Goal: Transaction & Acquisition: Purchase product/service

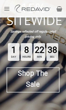
scroll to position [98, 0]
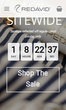
click at [32, 76] on span "Shop The Sale" at bounding box center [32, 79] width 35 height 22
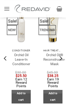
scroll to position [363, 0]
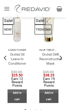
click at [15, 54] on link "Orchid Oil Leave-In Conditioner" at bounding box center [17, 59] width 19 height 13
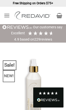
click at [7, 17] on icon "Menu" at bounding box center [7, 15] width 6 height 7
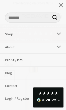
click at [15, 18] on input "Search for:" at bounding box center [32, 18] width 55 height 10
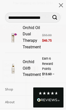
type input "**********"
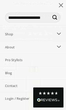
click at [57, 18] on icon "Submit" at bounding box center [54, 18] width 5 height 6
click at [52, 18] on button "Submit" at bounding box center [55, 18] width 10 height 10
click at [54, 17] on icon "Submit" at bounding box center [54, 18] width 5 height 6
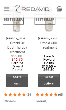
scroll to position [102, 0]
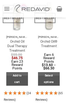
click at [49, 83] on link "Select options" at bounding box center [49, 79] width 22 height 14
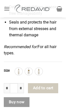
scroll to position [268, 0]
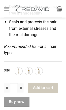
click at [19, 68] on img at bounding box center [18, 71] width 7 height 7
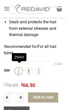
click at [28, 69] on img at bounding box center [28, 71] width 7 height 7
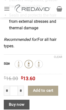
scroll to position [256, 0]
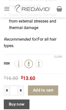
click at [39, 62] on img at bounding box center [38, 64] width 7 height 7
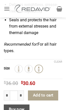
scroll to position [245, 0]
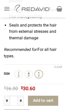
click at [16, 72] on img at bounding box center [18, 74] width 7 height 7
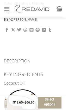
scroll to position [437, 0]
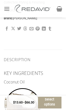
click at [24, 58] on h5 "Description" at bounding box center [33, 60] width 58 height 5
click at [18, 58] on h5 "Description" at bounding box center [33, 60] width 58 height 5
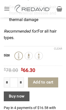
scroll to position [264, 0]
click at [40, 80] on button "Add to cart" at bounding box center [43, 83] width 30 height 10
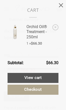
click at [33, 77] on link "View cart" at bounding box center [33, 78] width 51 height 10
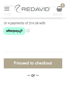
scroll to position [397, 0]
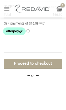
click at [32, 68] on link "Proceed to checkout" at bounding box center [33, 64] width 58 height 10
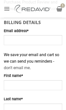
scroll to position [111, 0]
click at [10, 40] on input "Email address *" at bounding box center [33, 40] width 58 height 10
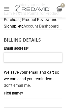
scroll to position [90, 0]
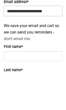
type input "**********"
click at [20, 89] on input "First name *" at bounding box center [33, 94] width 58 height 10
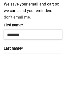
type input "********"
click at [23, 98] on input "Last name *" at bounding box center [33, 103] width 58 height 10
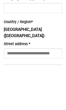
scroll to position [190, 0]
type input "*****"
click at [14, 94] on input "Street address *" at bounding box center [33, 99] width 58 height 10
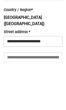
type input "**********"
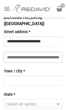
click at [12, 53] on input "Apartment, suite, unit, etc. (optional)" at bounding box center [33, 58] width 58 height 10
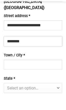
type input "********"
click at [10, 76] on input "Town / City *" at bounding box center [33, 81] width 58 height 10
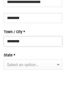
type input "*******"
click at [19, 102] on span "Select an option…" at bounding box center [22, 104] width 31 height 5
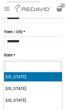
click at [24, 63] on span "Select an option…" at bounding box center [22, 65] width 31 height 5
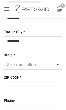
click at [15, 63] on span "Select an option…" at bounding box center [22, 65] width 31 height 5
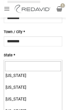
scroll to position [13, 0]
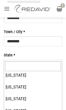
select select "**"
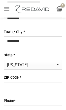
scroll to position [287, 0]
click at [14, 82] on input "ZIP Code *" at bounding box center [33, 87] width 58 height 10
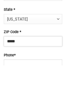
type input "*****"
click at [22, 105] on input "Phone *" at bounding box center [33, 110] width 58 height 10
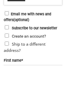
scroll to position [353, 0]
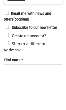
type input "**********"
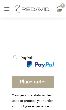
scroll to position [881, 0]
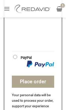
click at [29, 76] on button "Place order" at bounding box center [33, 82] width 42 height 12
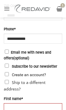
scroll to position [431, 0]
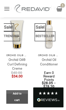
scroll to position [150, 0]
click at [62, 6] on icon "View cart" at bounding box center [59, 9] width 6 height 6
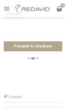
scroll to position [430, 0]
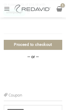
click at [29, 50] on link "Proceed to checkout" at bounding box center [33, 45] width 58 height 10
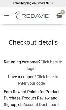
select select "**"
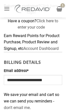
scroll to position [76, 0]
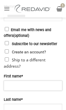
click at [10, 81] on input "First name *" at bounding box center [33, 86] width 58 height 10
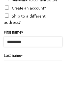
type input "********"
click at [13, 104] on input "Last name *" at bounding box center [33, 109] width 58 height 10
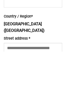
scroll to position [453, 0]
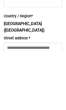
type input "*****"
click at [10, 102] on input "Street address *" at bounding box center [33, 107] width 58 height 10
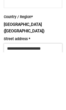
type input "**********"
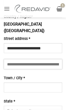
click at [12, 59] on input "Apartment, suite, unit, etc. (optional)" at bounding box center [33, 64] width 58 height 10
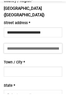
type input "*"
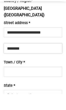
type input "********"
click at [10, 83] on input "Town / City *" at bounding box center [33, 88] width 58 height 10
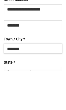
type input "*******"
click at [10, 109] on span "Select an option…" at bounding box center [22, 111] width 31 height 5
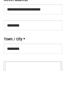
scroll to position [550, 0]
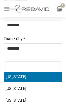
select select "**"
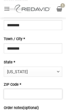
click at [10, 89] on input "ZIP Code *" at bounding box center [33, 94] width 58 height 10
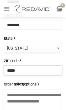
scroll to position [567, 0]
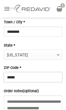
type input "*****"
click at [6, 10] on icon "Menu" at bounding box center [7, 8] width 6 height 7
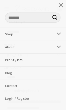
click at [60, 5] on button "button" at bounding box center [61, 5] width 10 height 10
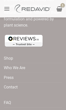
scroll to position [1277, 0]
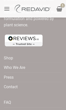
click at [19, 63] on link "Who We Are" at bounding box center [14, 68] width 21 height 10
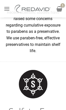
scroll to position [1015, 0]
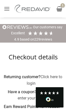
select select "**"
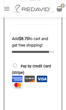
scroll to position [1008, 0]
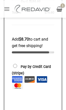
click at [7, 10] on icon "Menu" at bounding box center [7, 8] width 6 height 7
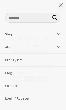
click at [30, 34] on link "Shop" at bounding box center [26, 34] width 53 height 13
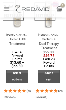
scroll to position [97, 0]
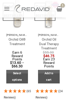
click at [14, 76] on link "Select options" at bounding box center [17, 77] width 22 height 14
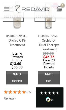
scroll to position [99, 0]
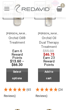
click at [48, 42] on link "Orchid Oil Dual Therapy Treatment" at bounding box center [49, 42] width 22 height 13
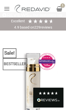
scroll to position [3, 0]
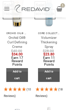
scroll to position [299, 0]
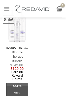
scroll to position [1137, 0]
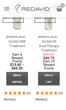
scroll to position [96, 0]
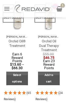
click at [14, 77] on link "Select options" at bounding box center [17, 79] width 22 height 14
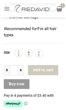
scroll to position [286, 0]
click at [28, 51] on img at bounding box center [28, 53] width 7 height 7
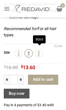
click at [41, 52] on img at bounding box center [38, 53] width 7 height 7
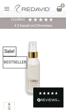
scroll to position [0, 0]
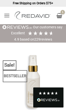
click at [6, 16] on icon "Menu" at bounding box center [7, 15] width 6 height 7
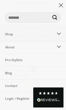
click at [60, 34] on icon "Toggle" at bounding box center [59, 34] width 5 height 9
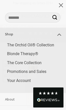
click at [38, 71] on link "Promotions and Sales" at bounding box center [34, 71] width 64 height 9
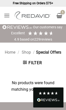
click at [7, 16] on icon "Menu" at bounding box center [7, 15] width 6 height 7
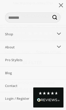
click at [58, 33] on icon "Toggle" at bounding box center [59, 34] width 5 height 9
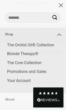
click at [25, 54] on link "Blonde Therapy®" at bounding box center [34, 54] width 64 height 9
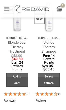
scroll to position [95, 0]
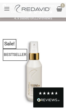
scroll to position [21, 0]
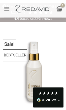
click at [57, 72] on icon "Next" at bounding box center [55, 71] width 3 height 6
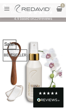
click at [57, 71] on icon "Next" at bounding box center [54, 71] width 9 height 9
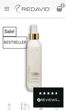
scroll to position [33, 0]
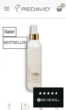
click at [57, 60] on icon "Next" at bounding box center [55, 59] width 3 height 6
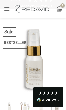
click at [58, 60] on icon "Next" at bounding box center [54, 58] width 9 height 9
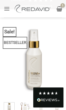
click at [58, 61] on icon "Next" at bounding box center [54, 58] width 9 height 9
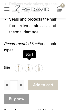
scroll to position [271, 0]
click at [29, 66] on img at bounding box center [28, 68] width 7 height 7
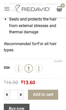
click at [42, 92] on button "Add to cart" at bounding box center [43, 95] width 30 height 10
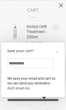
scroll to position [256, 0]
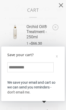
click at [56, 55] on div "x" at bounding box center [57, 56] width 2 height 5
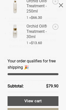
scroll to position [26, 0]
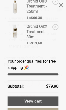
click at [34, 100] on link "View cart" at bounding box center [33, 102] width 51 height 10
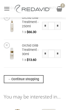
scroll to position [114, 0]
click at [45, 58] on input "*" at bounding box center [45, 54] width 6 height 8
type input "*"
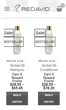
scroll to position [266, 0]
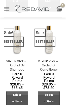
click at [61, 6] on icon "View cart" at bounding box center [59, 9] width 6 height 6
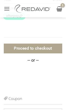
scroll to position [647, 0]
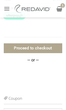
click at [32, 53] on link "Proceed to checkout" at bounding box center [33, 48] width 58 height 10
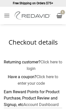
select select "**"
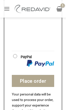
scroll to position [938, 0]
click at [29, 87] on button "Place order" at bounding box center [33, 81] width 42 height 12
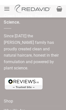
scroll to position [410, 0]
